Goal: Task Accomplishment & Management: Complete application form

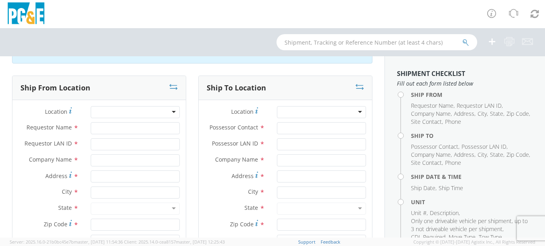
scroll to position [40, 0]
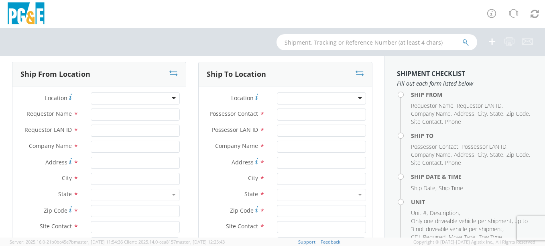
click at [172, 98] on div at bounding box center [135, 98] width 89 height 12
click at [150, 99] on div at bounding box center [135, 98] width 89 height 12
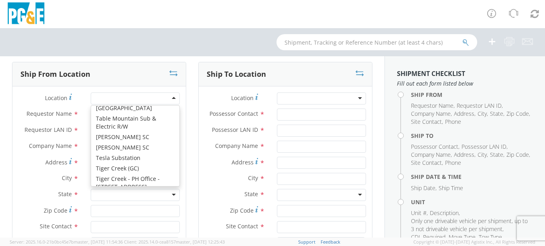
scroll to position [6020, 0]
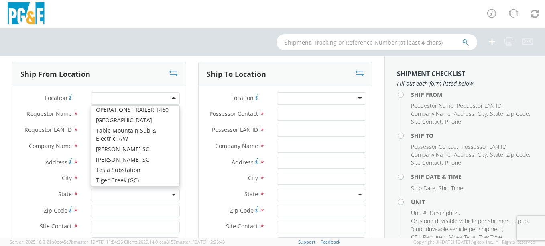
type input "PG&E"
type input "[STREET_ADDRESS]"
type input "UKIAH"
type input "95482"
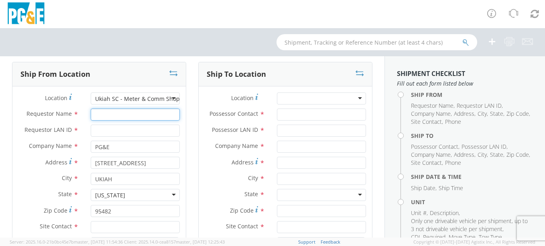
click at [130, 118] on input "Requestor Name *" at bounding box center [135, 114] width 89 height 12
type input "[PERSON_NAME]"
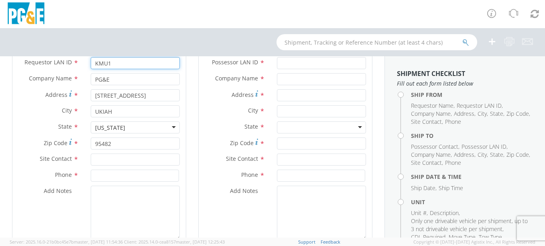
scroll to position [120, 0]
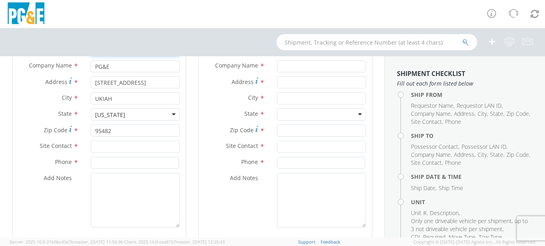
type input "KMU1"
click at [131, 147] on input "text" at bounding box center [135, 146] width 89 height 12
type input "[PERSON_NAME]"
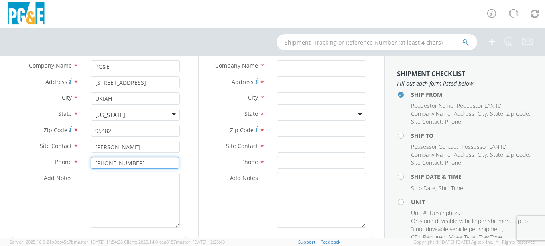
type input "[PHONE_NUMBER]"
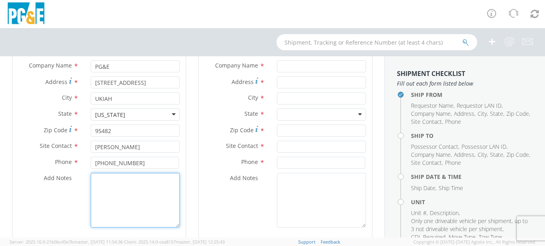
click at [119, 190] on textarea "Add Notes *" at bounding box center [135, 200] width 89 height 55
type textarea "p"
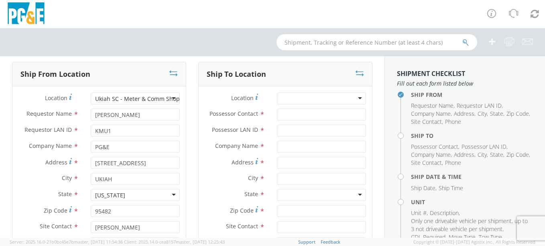
scroll to position [0, 0]
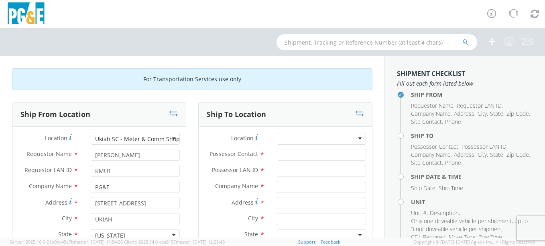
type textarea "pick up weight trailer from Ukiah, parked next to the garage. talked to [PERSON…"
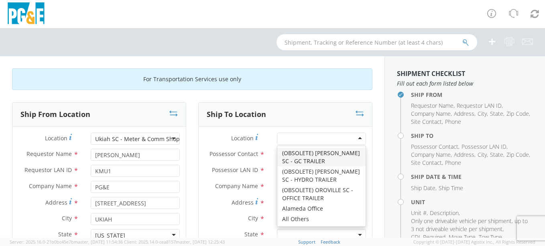
click at [337, 138] on div at bounding box center [321, 138] width 89 height 12
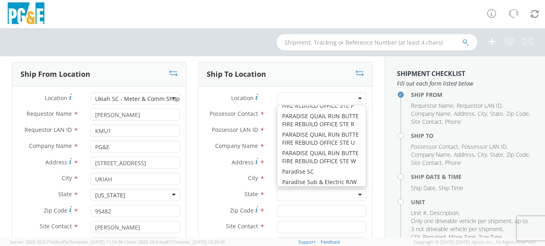
scroll to position [3996, 0]
type input "PG&E"
type input "[STREET_ADDRESS]"
type input "Petaluma"
type input "94954"
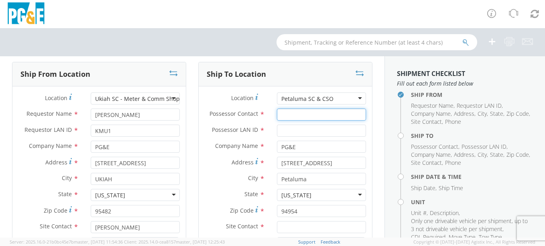
click at [296, 113] on input "Possessor Contact *" at bounding box center [321, 114] width 89 height 12
type input "[PERSON_NAME]"
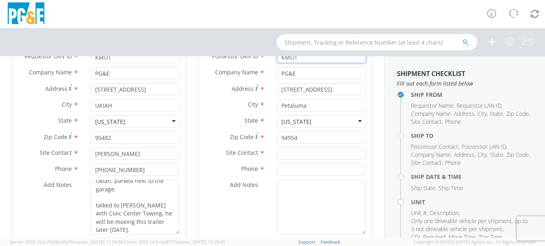
scroll to position [120, 0]
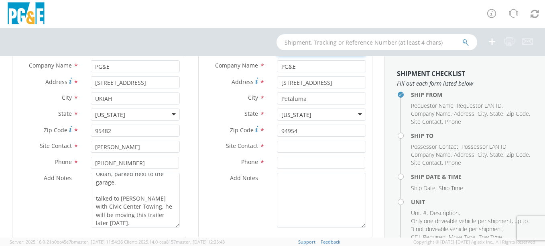
type input "KMU1"
click at [305, 146] on input "text" at bounding box center [321, 146] width 89 height 12
click at [315, 161] on div "searching..." at bounding box center [321, 162] width 88 height 12
type input "[PERSON_NAME]"
click at [306, 163] on input at bounding box center [321, 162] width 88 height 12
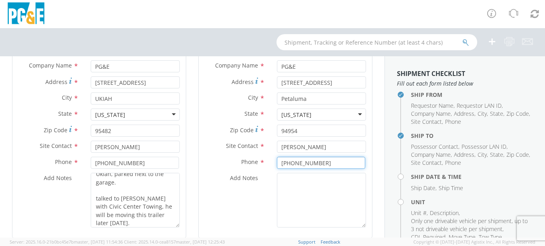
type input "[PHONE_NUMBER]"
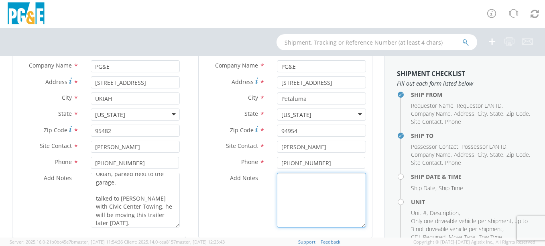
click at [284, 182] on textarea "Add Notes *" at bounding box center [321, 200] width 89 height 55
type textarea "drop weight trailer at [GEOGRAPHIC_DATA]. park out of the way near garage. than…"
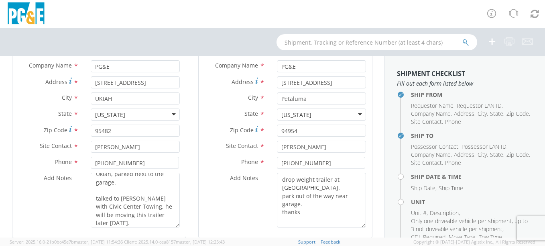
click at [258, 208] on div "Add Notes * drop weight trailer at [GEOGRAPHIC_DATA]. park out of the way near …" at bounding box center [285, 200] width 173 height 55
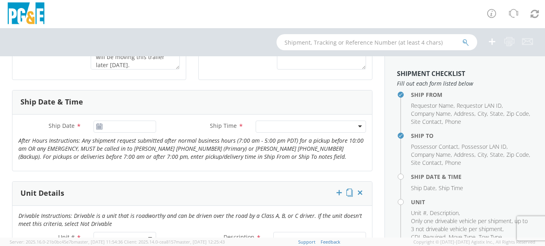
scroll to position [281, 0]
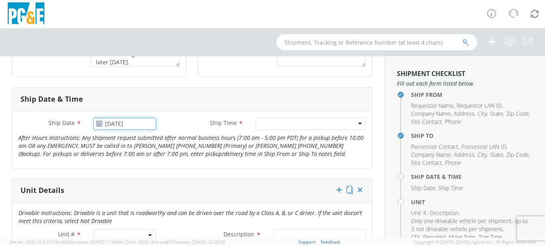
click at [137, 123] on input "[DATE]" at bounding box center [124, 124] width 63 height 12
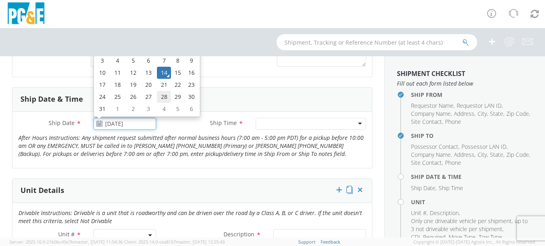
scroll to position [241, 0]
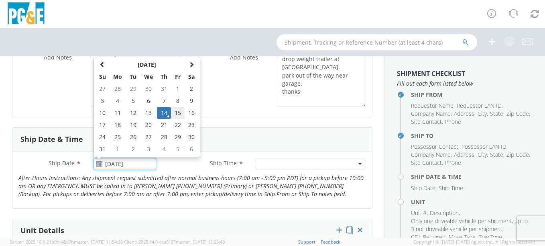
click at [175, 110] on td "15" at bounding box center [178, 113] width 14 height 12
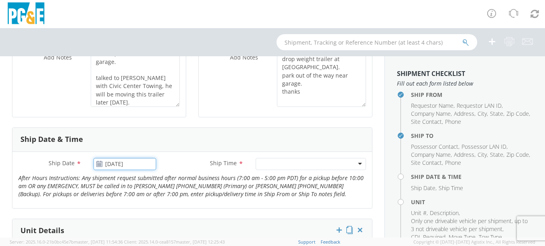
click at [127, 167] on input "[DATE]" at bounding box center [124, 164] width 63 height 12
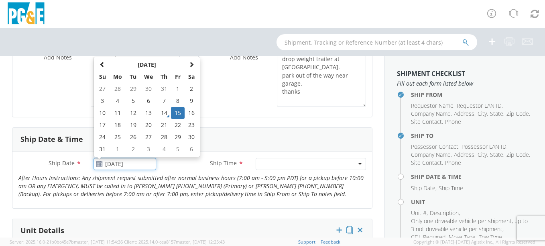
click at [164, 115] on td "14" at bounding box center [164, 113] width 14 height 12
type input "[DATE]"
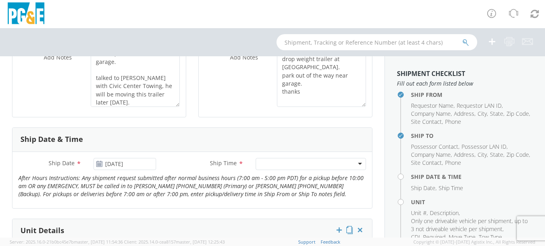
drag, startPoint x: 254, startPoint y: 169, endPoint x: 257, endPoint y: 163, distance: 6.3
click at [256, 165] on div at bounding box center [311, 164] width 110 height 12
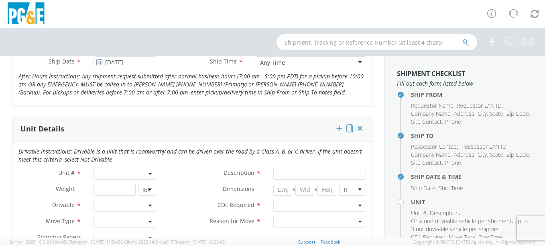
scroll to position [361, 0]
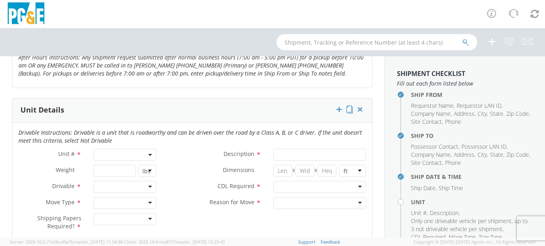
click at [129, 154] on span at bounding box center [124, 154] width 63 height 12
drag, startPoint x: 130, startPoint y: 175, endPoint x: 130, endPoint y: 171, distance: 4.0
click at [130, 172] on span "Please enter 1 or more characters" at bounding box center [124, 178] width 62 height 37
click at [130, 170] on input "search" at bounding box center [124, 168] width 58 height 12
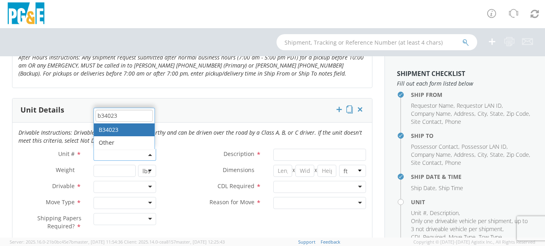
type input "b34023"
type input "TRAILER; FLATBED - SM"
type input "45560"
select select "B34023"
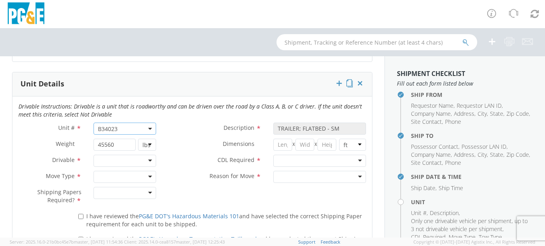
scroll to position [401, 0]
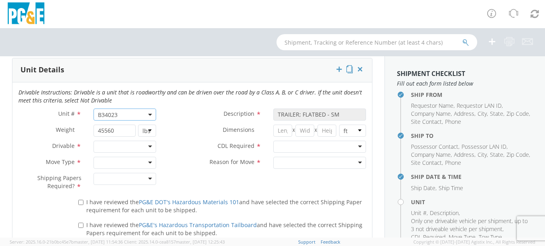
click at [144, 146] on div at bounding box center [124, 146] width 63 height 12
click at [132, 166] on div at bounding box center [124, 162] width 63 height 12
click at [128, 176] on div at bounding box center [124, 179] width 63 height 12
click at [125, 180] on div "No" at bounding box center [124, 179] width 63 height 12
click at [125, 181] on div "No" at bounding box center [124, 179] width 63 height 12
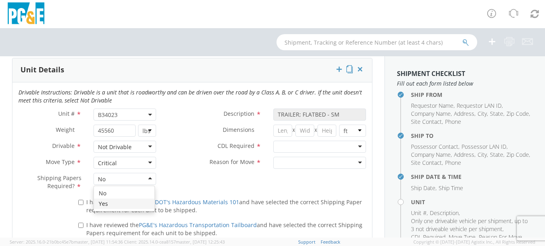
click at [89, 192] on div "Shipping Papers Required? * No No No Yes" at bounding box center [87, 184] width 150 height 22
click at [81, 202] on input "I have reviewed the PG&E DOT's Hazardous Materials 101 and have selected the co…" at bounding box center [80, 201] width 5 height 5
checkbox input "true"
click at [79, 225] on input "I have reviewed the PG&E's Hazardous Transportation Tailboard and have selected…" at bounding box center [80, 224] width 5 height 5
checkbox input "true"
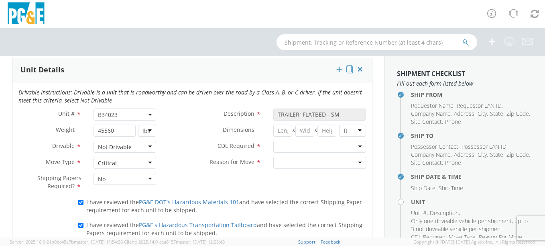
click at [342, 146] on div at bounding box center [319, 146] width 93 height 12
click at [300, 160] on div at bounding box center [319, 162] width 93 height 12
click at [141, 161] on div "Critical" at bounding box center [124, 162] width 63 height 12
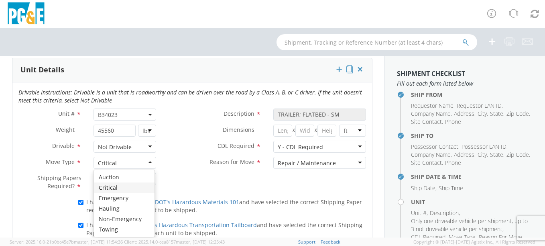
click at [165, 163] on label "Reason for Move *" at bounding box center [214, 161] width 105 height 10
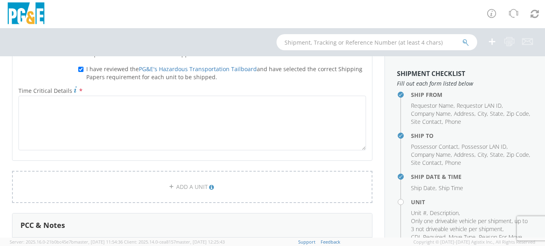
scroll to position [562, 0]
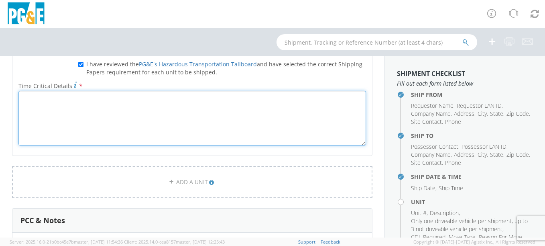
click at [154, 122] on textarea "Time Critical Details *" at bounding box center [191, 118] width 347 height 55
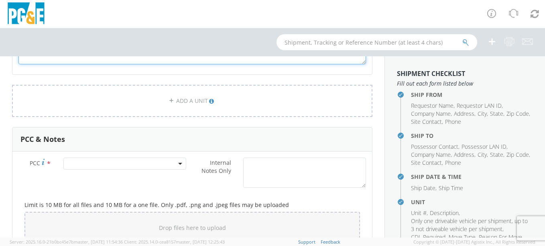
scroll to position [642, 0]
type textarea "Mario with Civic Center Towing is in the area and is going to move the trailer …"
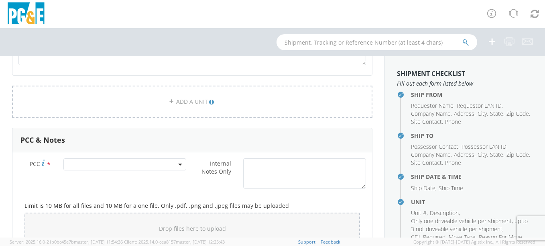
click at [106, 162] on span at bounding box center [124, 164] width 123 height 12
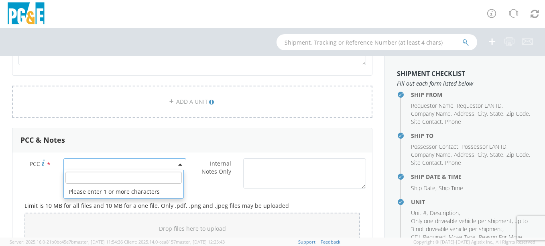
click at [104, 177] on input "number" at bounding box center [123, 177] width 116 height 12
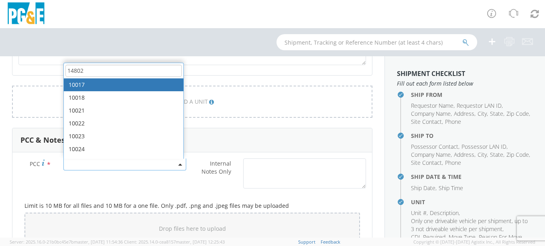
click at [96, 69] on input "14802" at bounding box center [123, 71] width 116 height 12
type input "148"
select select "14802"
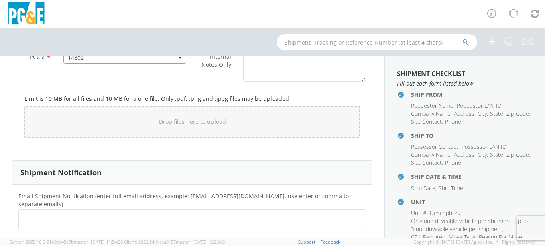
scroll to position [762, 0]
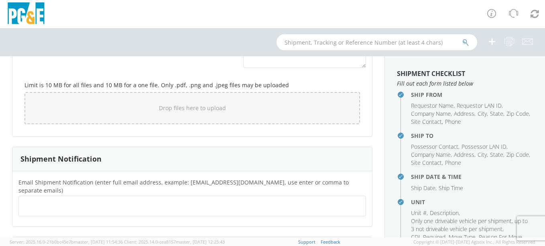
click at [119, 199] on ul at bounding box center [192, 205] width 340 height 13
click at [123, 199] on ul at bounding box center [192, 205] width 340 height 13
type input "[EMAIL_ADDRESS][DOMAIN_NAME]"
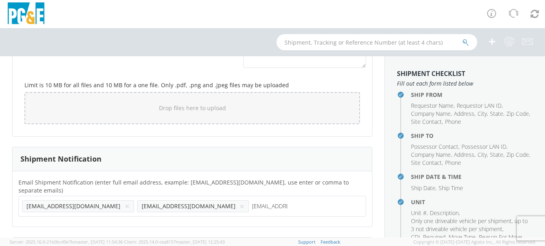
type input "[EMAIL_ADDRESS][DOMAIN_NAME]"
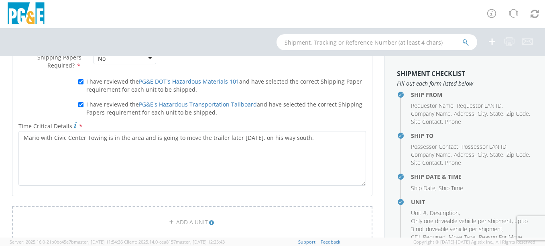
scroll to position [482, 0]
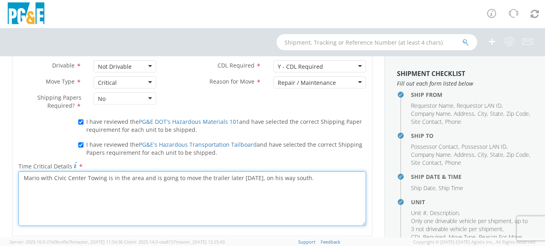
click at [309, 179] on textarea "Mario with Civic Center Towing is in the area and is going to move the trailer …" at bounding box center [191, 198] width 347 height 55
click at [83, 192] on textarea "Mario with Civic Center Towing is in the area and is going to move the trailer …" at bounding box center [191, 198] width 347 height 55
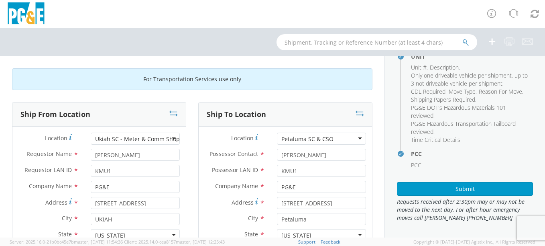
scroll to position [146, 0]
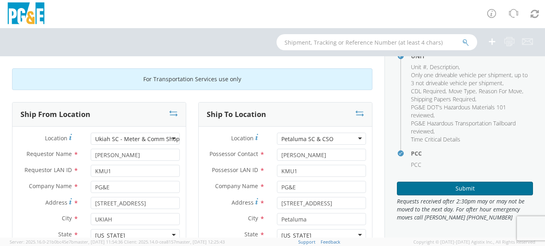
type textarea "Mario with Civic Center Towing is in the area and is going to move the trailer …"
click at [450, 189] on button "Submit" at bounding box center [465, 188] width 136 height 14
